Goal: Information Seeking & Learning: Learn about a topic

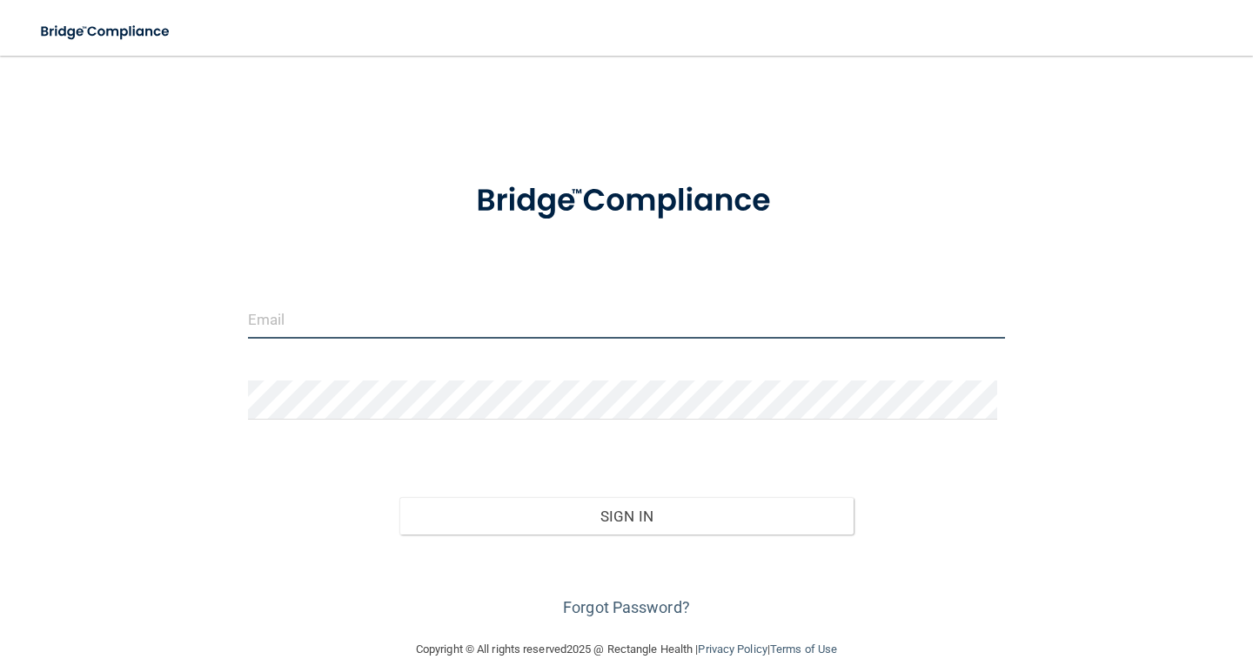
click at [363, 325] on input "email" at bounding box center [626, 318] width 757 height 39
type input "[PERSON_NAME][EMAIL_ADDRESS][PERSON_NAME][DOMAIN_NAME]"
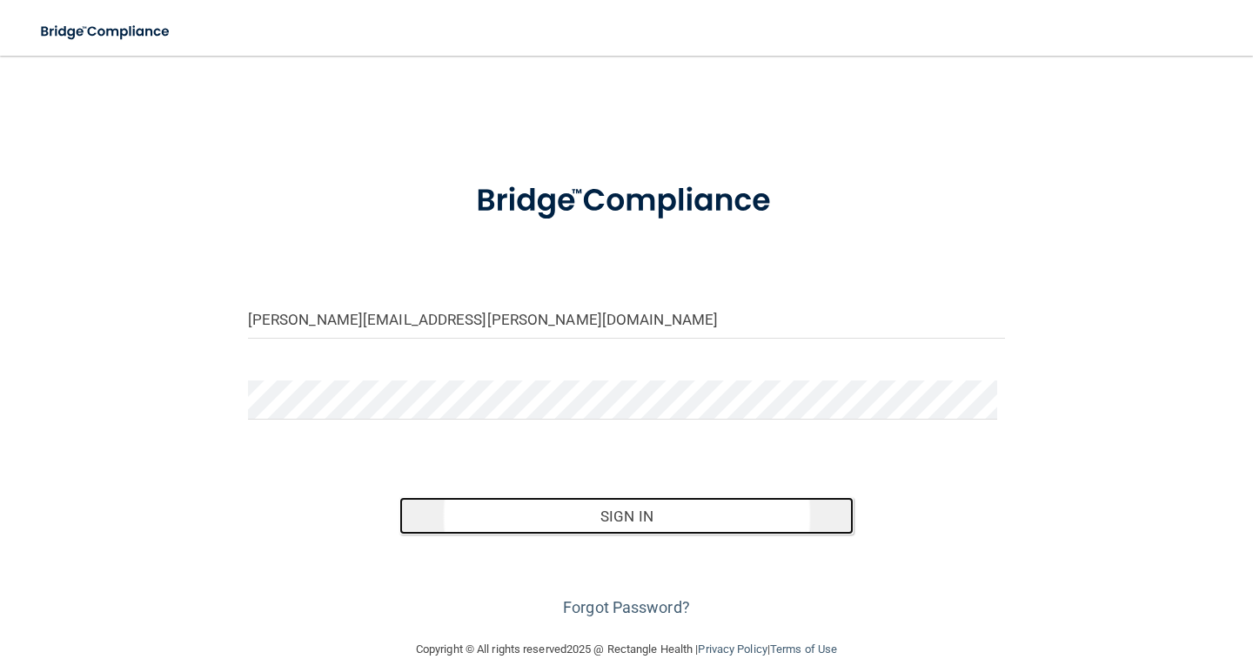
click at [620, 512] on button "Sign In" at bounding box center [626, 516] width 454 height 38
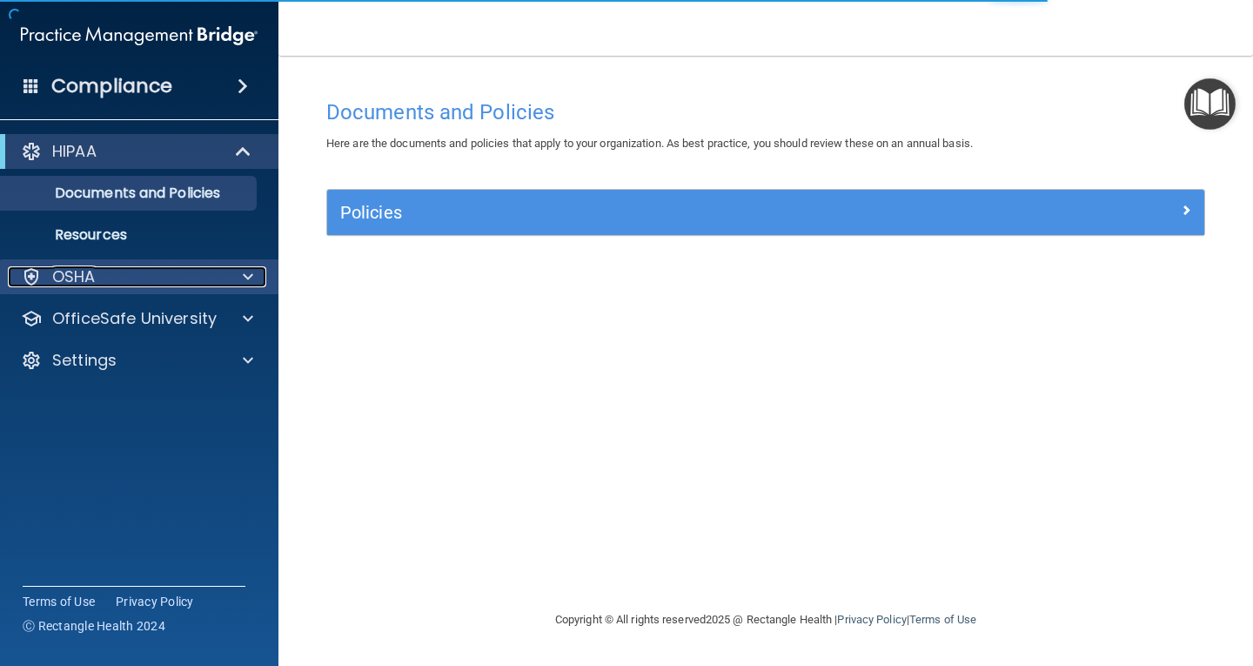
click at [247, 281] on span at bounding box center [248, 276] width 10 height 21
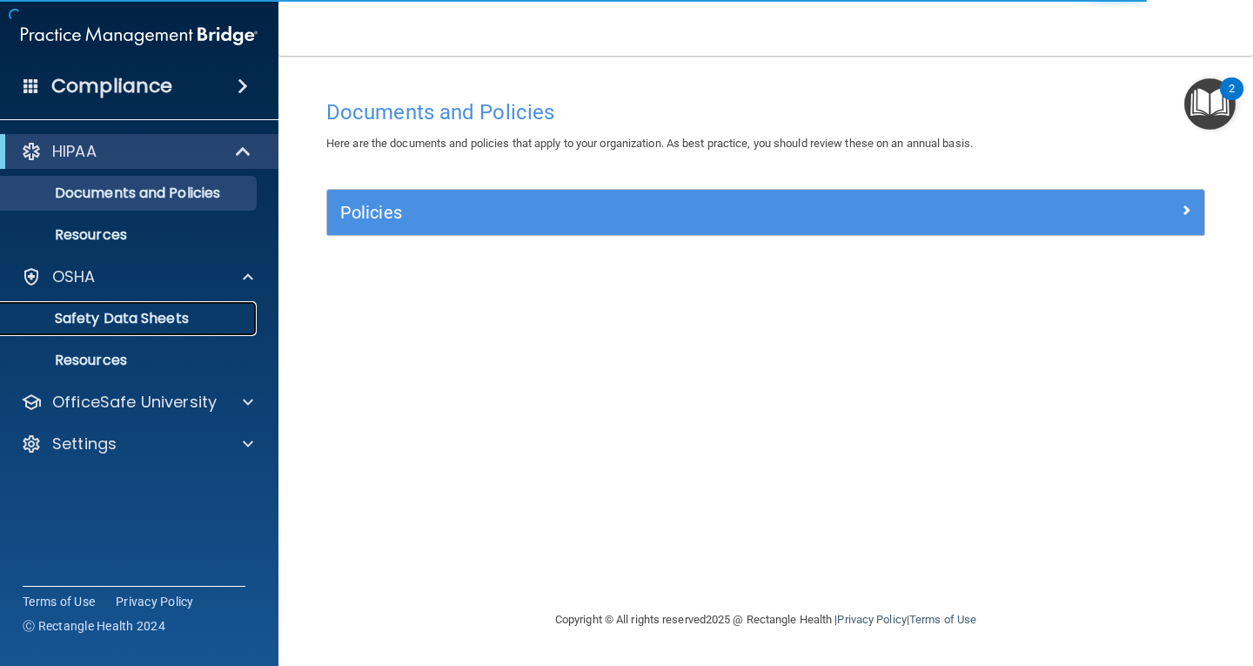
click at [209, 323] on p "Safety Data Sheets" at bounding box center [130, 318] width 238 height 17
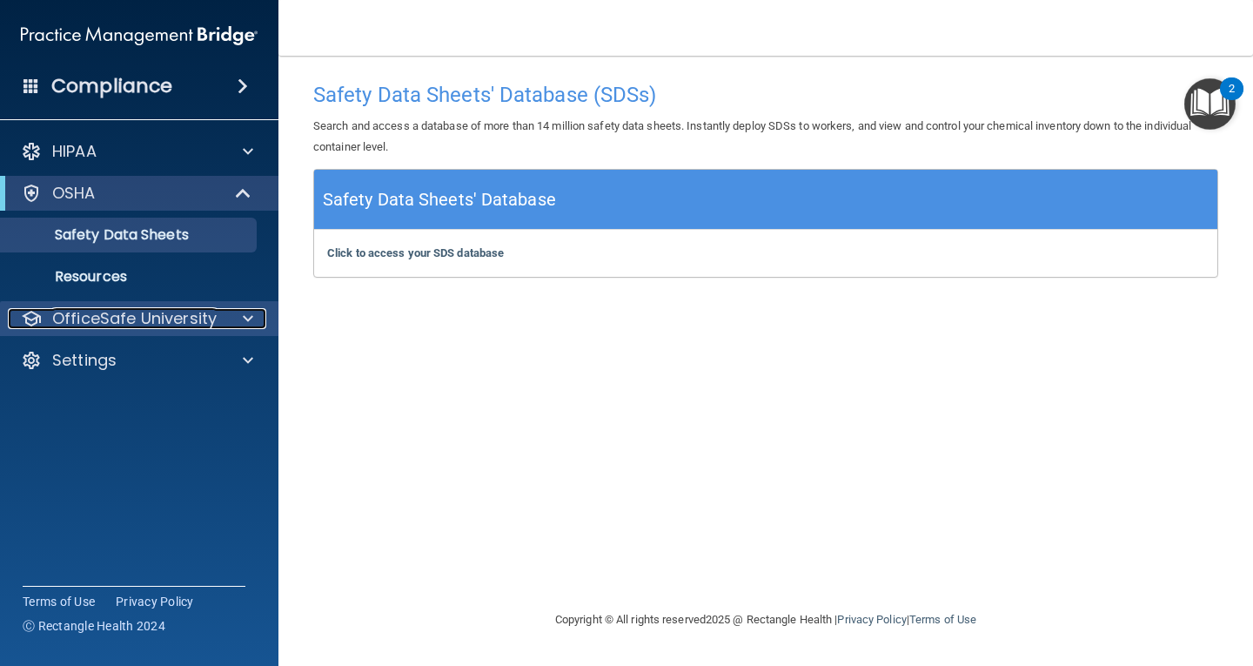
click at [206, 323] on p "OfficeSafe University" at bounding box center [134, 318] width 164 height 21
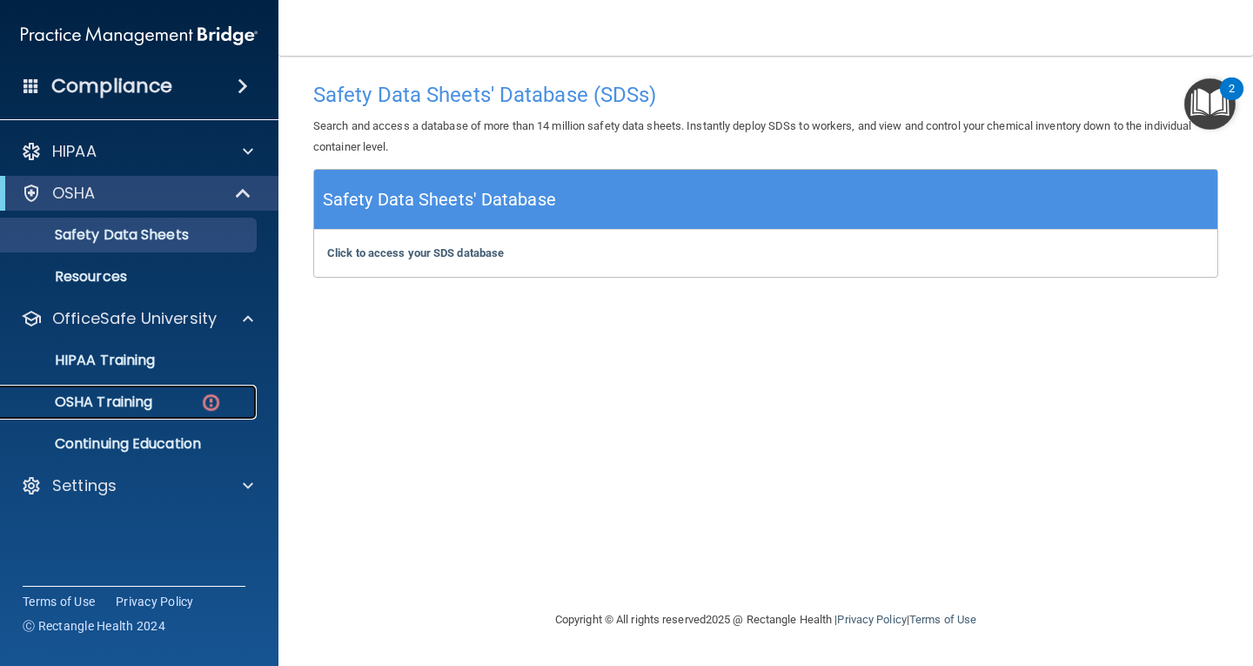
click at [197, 392] on link "OSHA Training" at bounding box center [120, 402] width 274 height 35
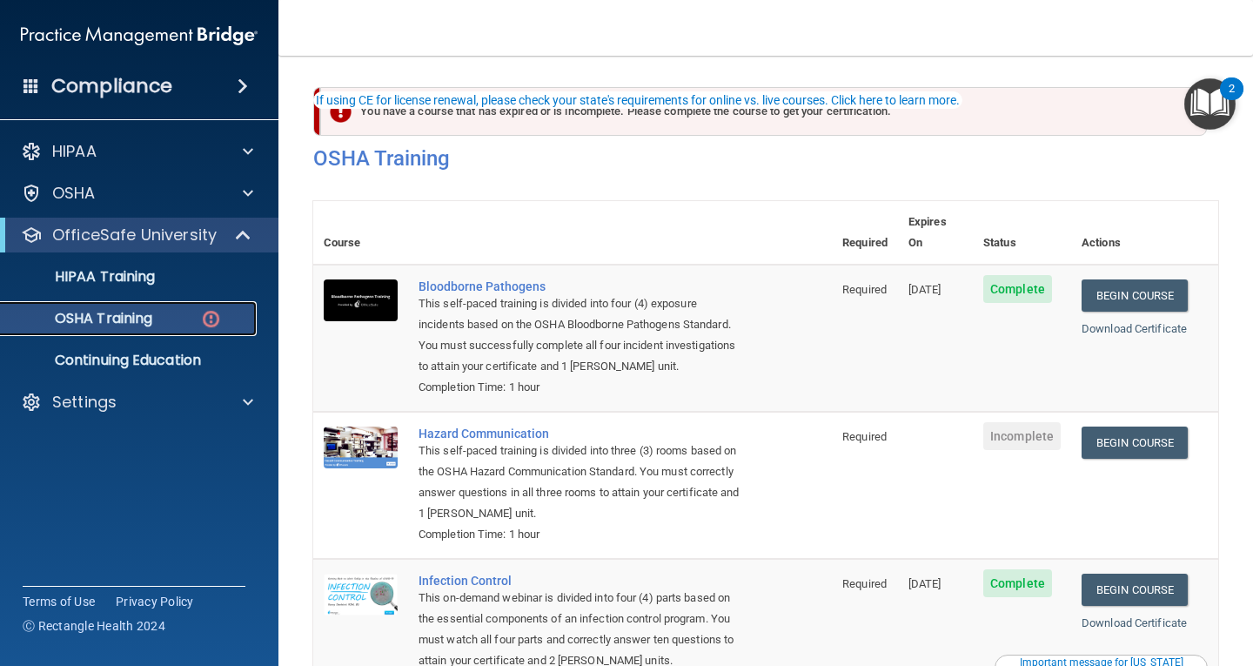
scroll to position [87, 0]
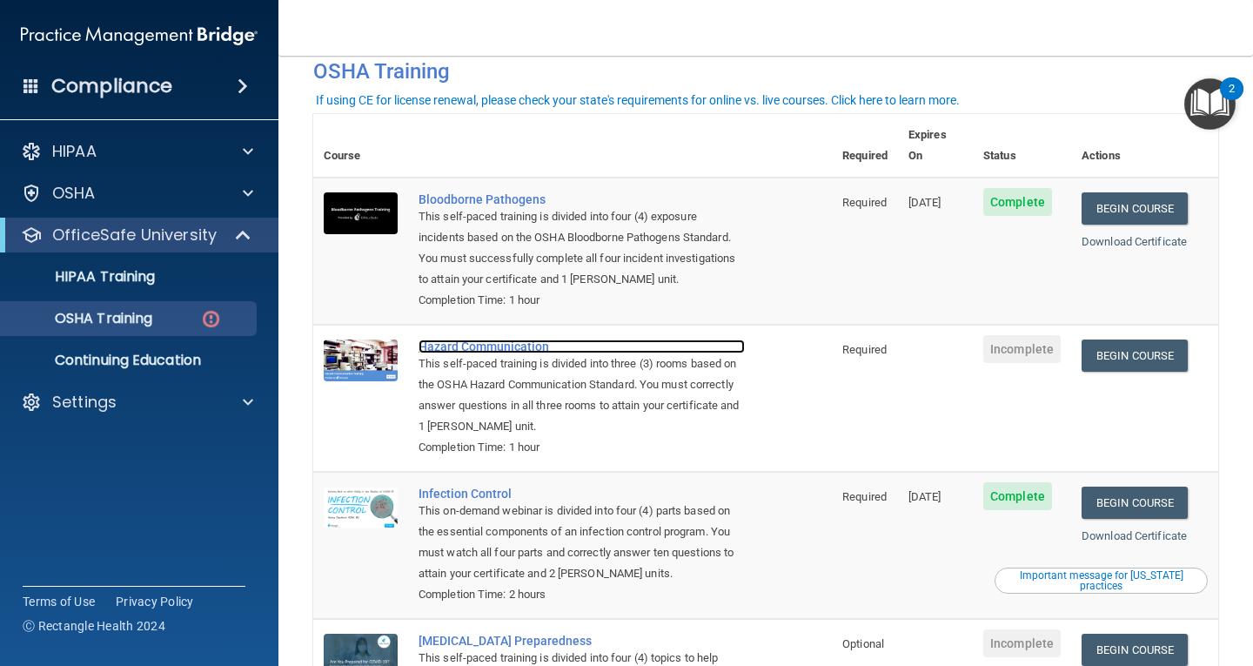
click at [458, 339] on div "Hazard Communication" at bounding box center [581, 346] width 326 height 14
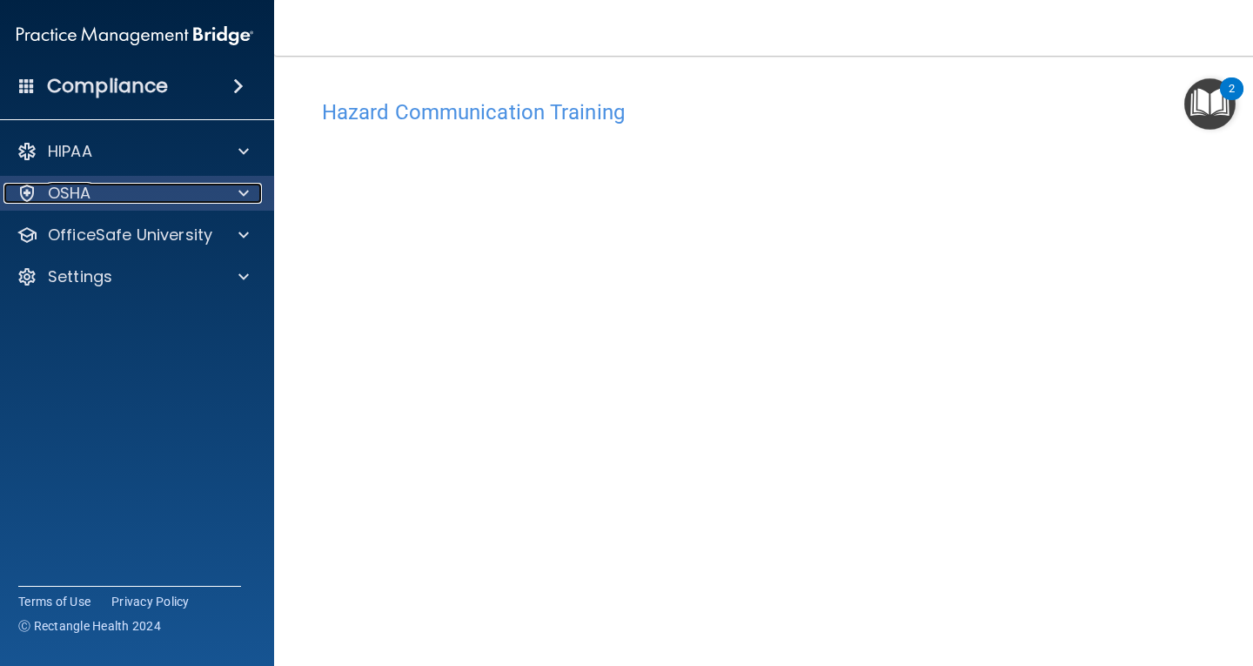
click at [230, 189] on div at bounding box center [240, 193] width 43 height 21
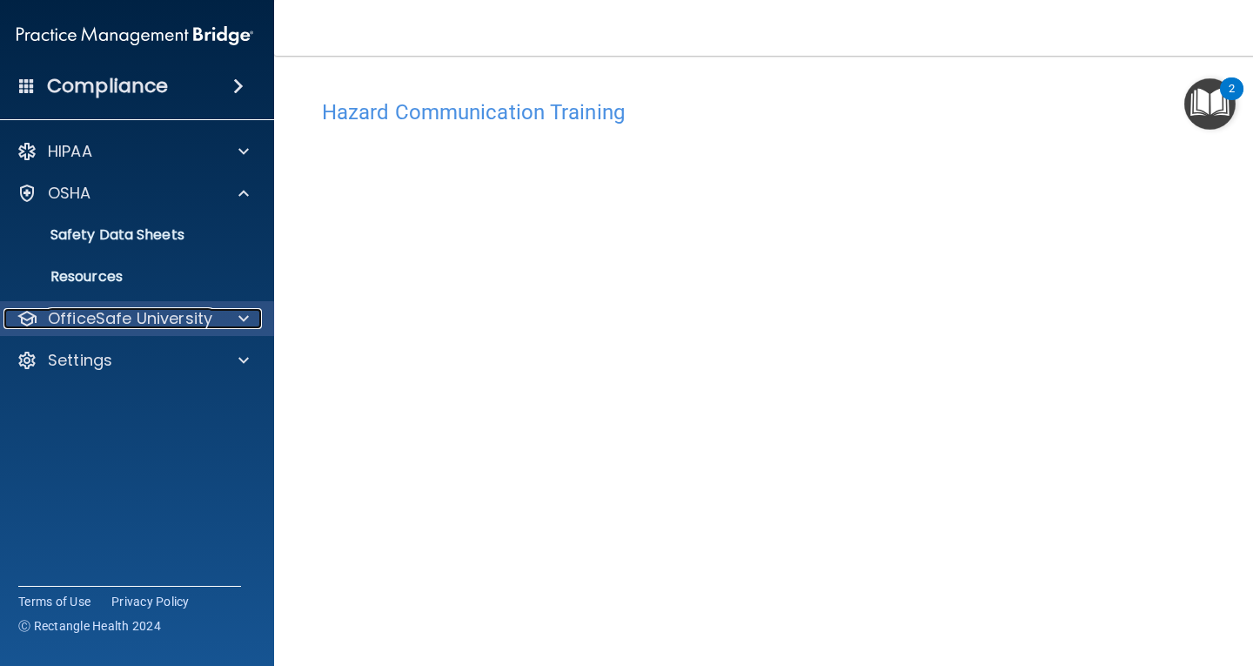
click at [219, 323] on div at bounding box center [240, 318] width 43 height 21
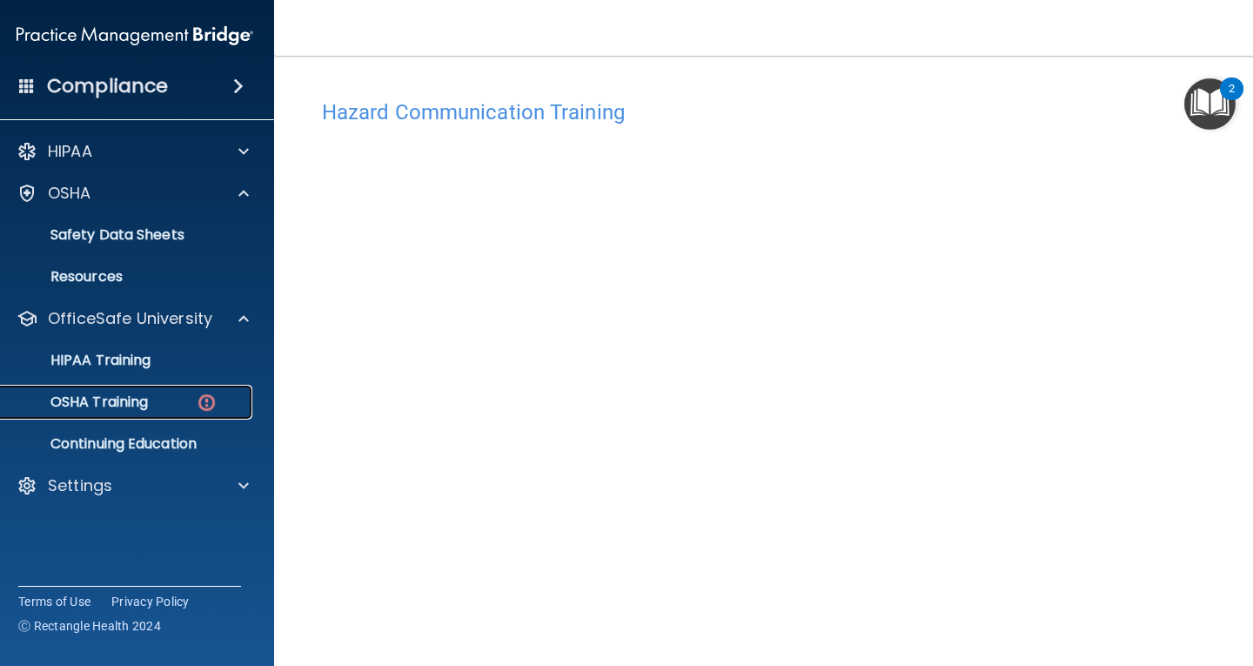
click at [216, 403] on div "OSHA Training" at bounding box center [126, 401] width 238 height 17
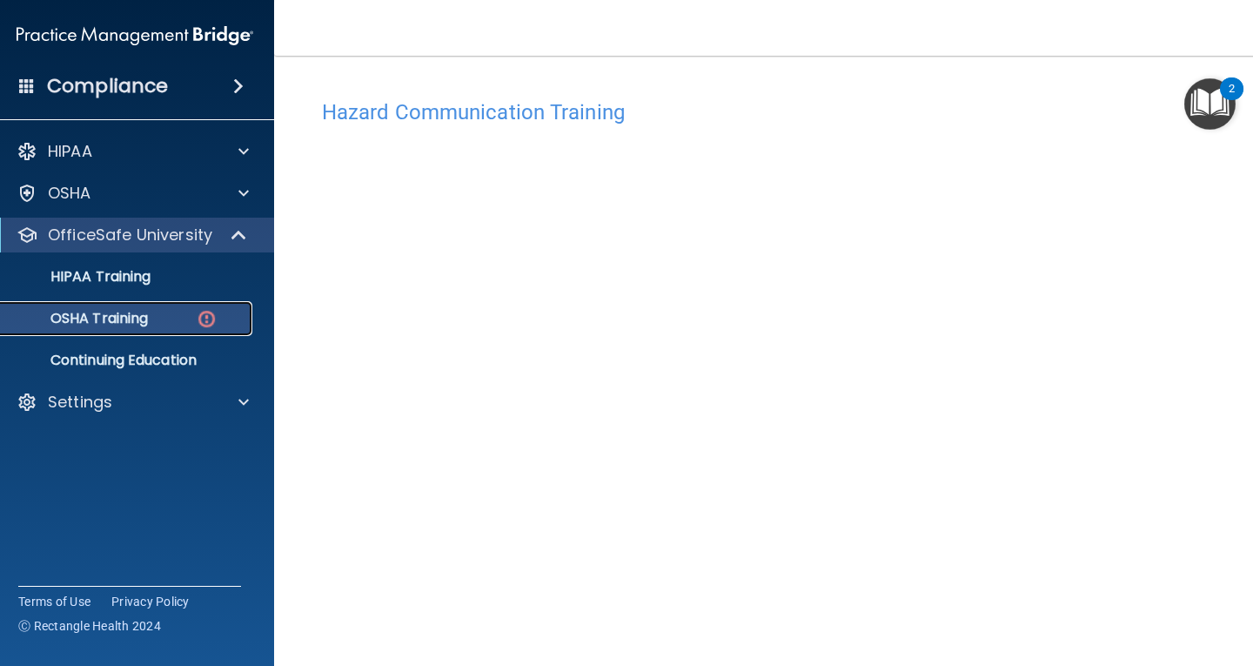
click at [179, 318] on div "OSHA Training" at bounding box center [126, 318] width 238 height 17
click at [202, 318] on img at bounding box center [207, 319] width 22 height 22
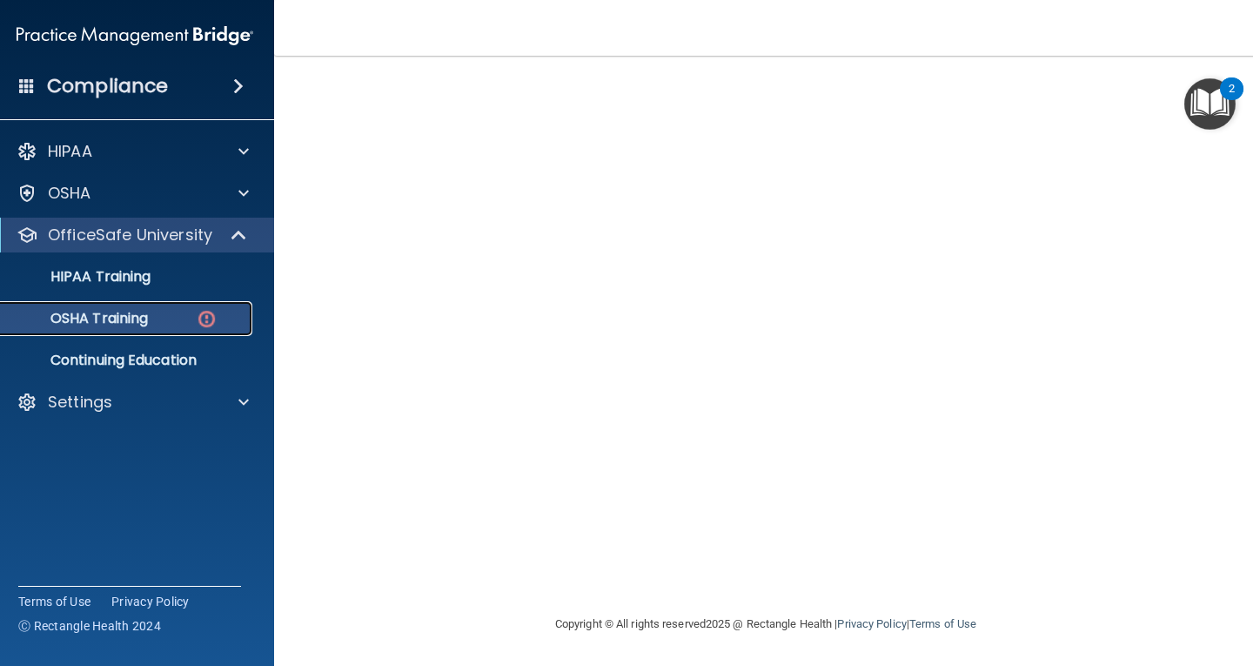
click at [204, 321] on img at bounding box center [207, 319] width 22 height 22
click at [176, 354] on p "Continuing Education" at bounding box center [126, 359] width 238 height 17
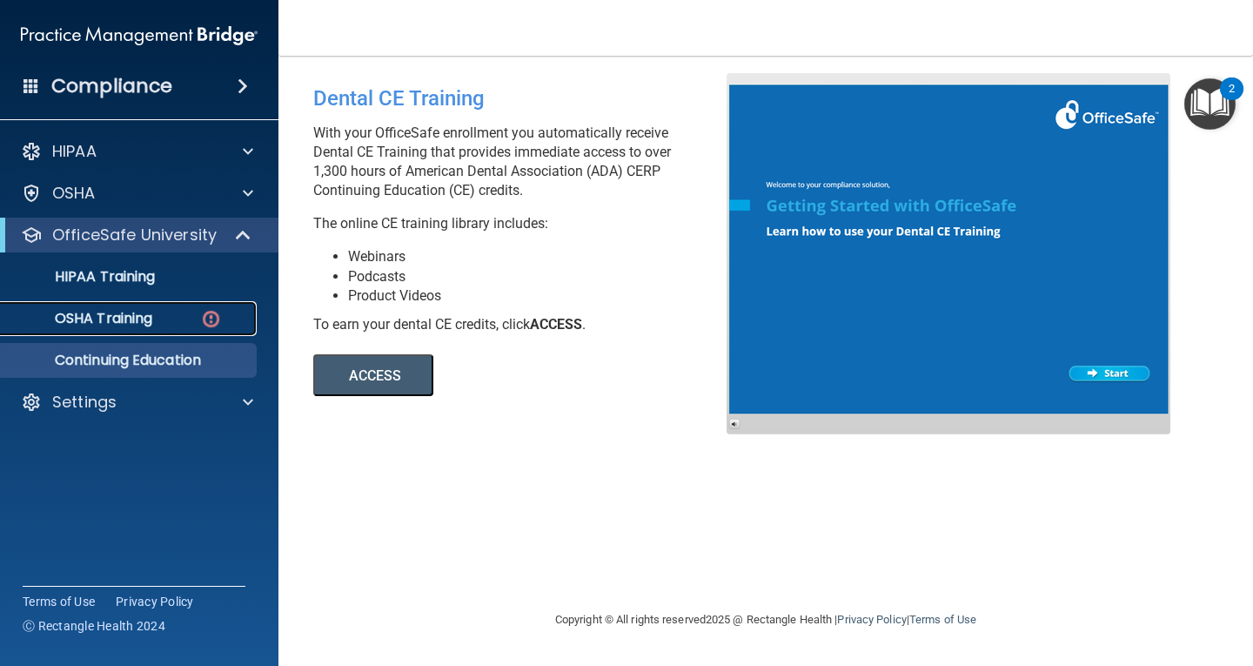
click at [211, 318] on img at bounding box center [211, 319] width 22 height 22
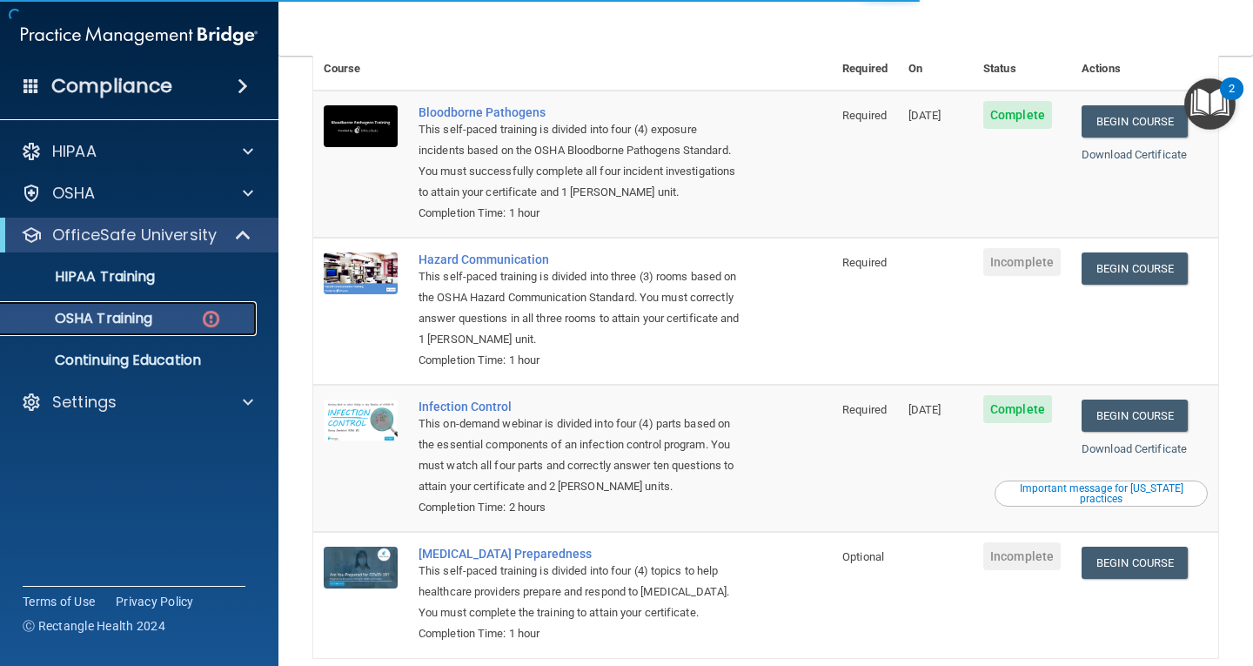
scroll to position [239, 0]
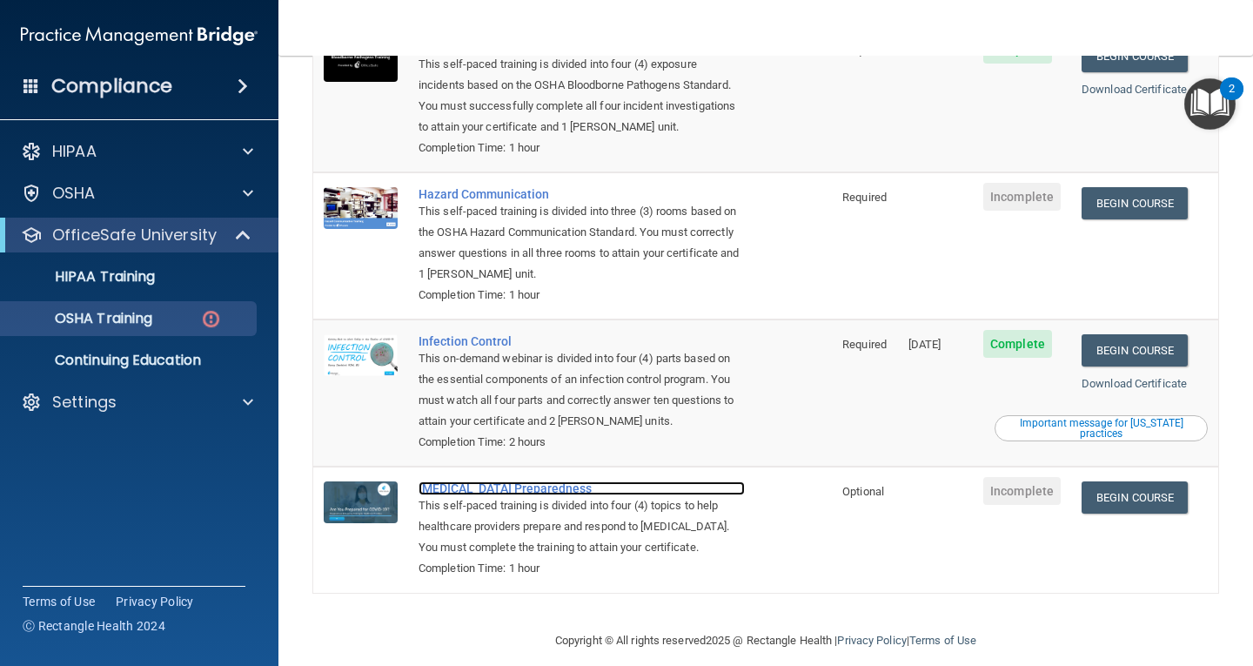
click at [519, 481] on div "[MEDICAL_DATA] Preparedness" at bounding box center [581, 488] width 326 height 14
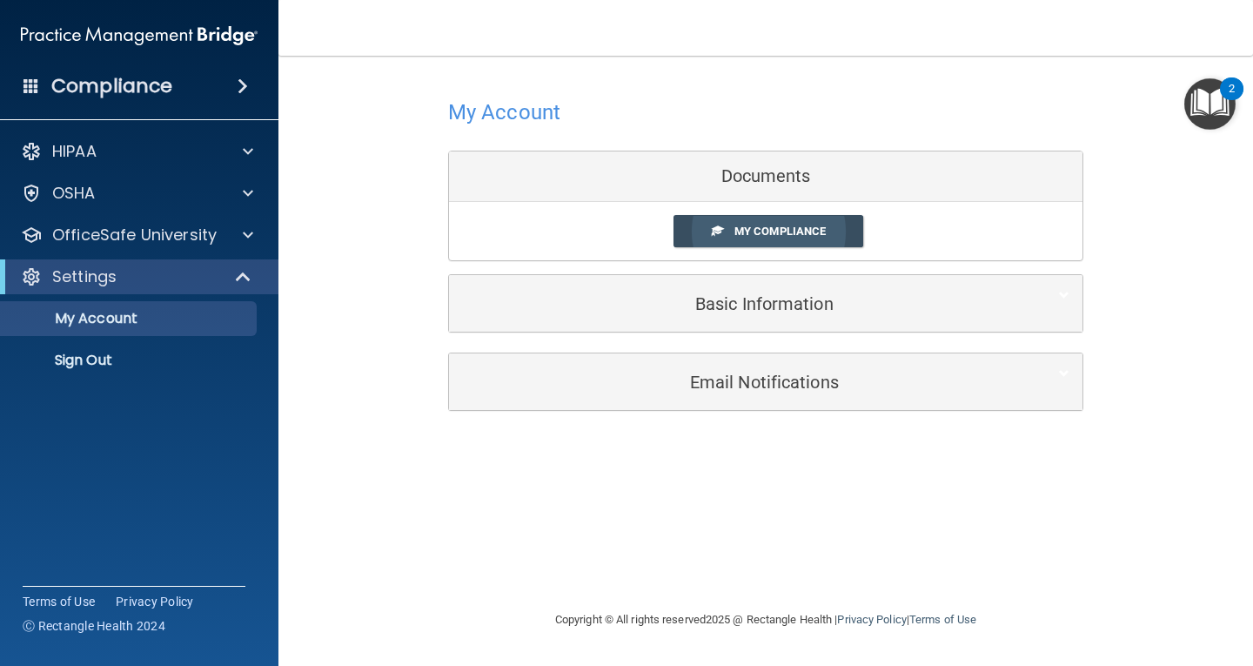
click at [762, 231] on span "My Compliance" at bounding box center [779, 230] width 91 height 13
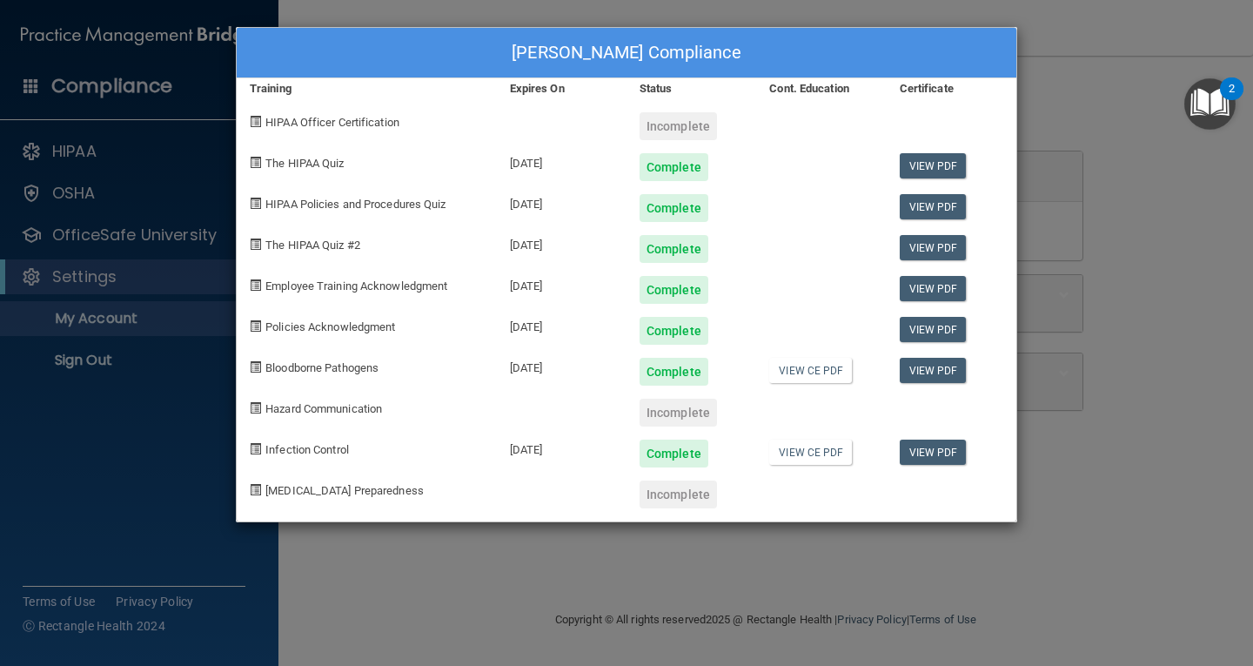
click at [1068, 211] on div "Amanda Lewis's Compliance Training Expires On Status Cont. Education Certificat…" at bounding box center [626, 333] width 1253 height 666
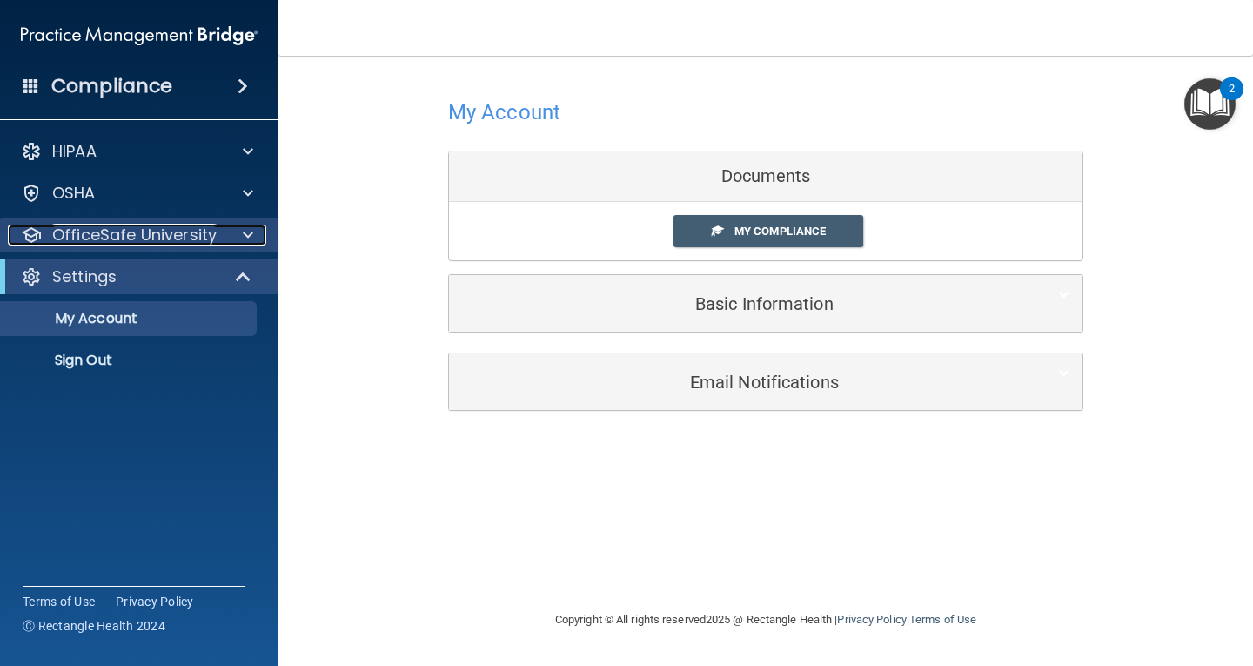
click at [250, 234] on span at bounding box center [248, 234] width 10 height 21
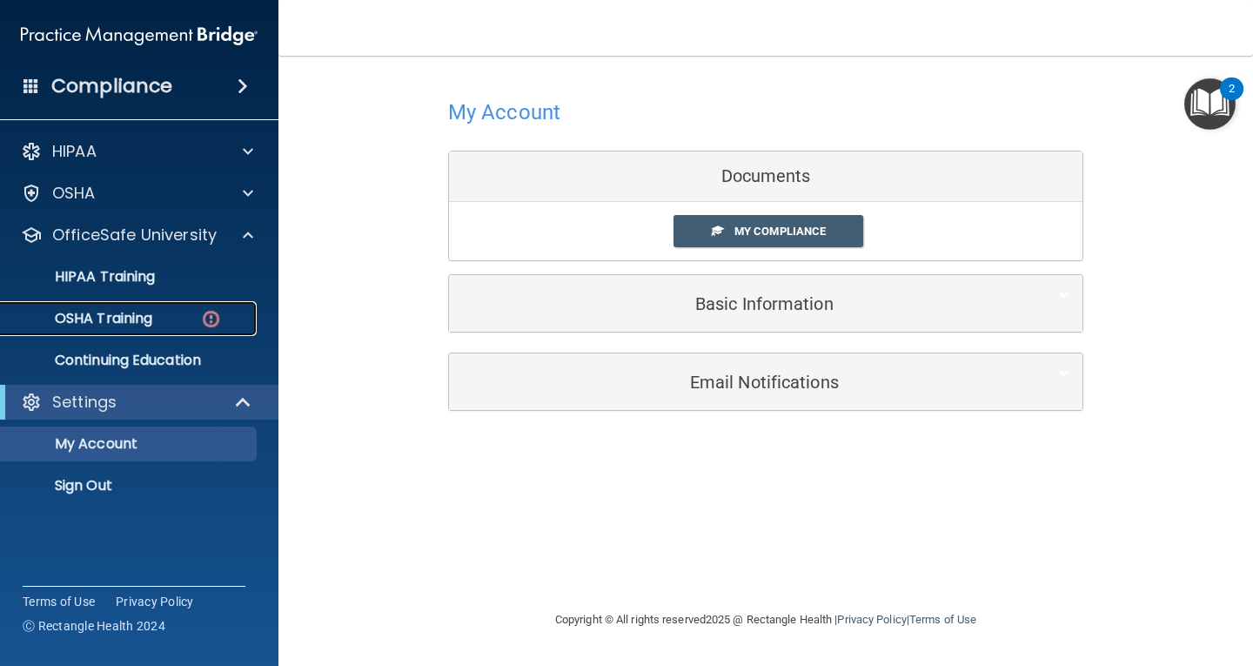
click at [211, 316] on img at bounding box center [211, 319] width 22 height 22
